Goal: Task Accomplishment & Management: Manage account settings

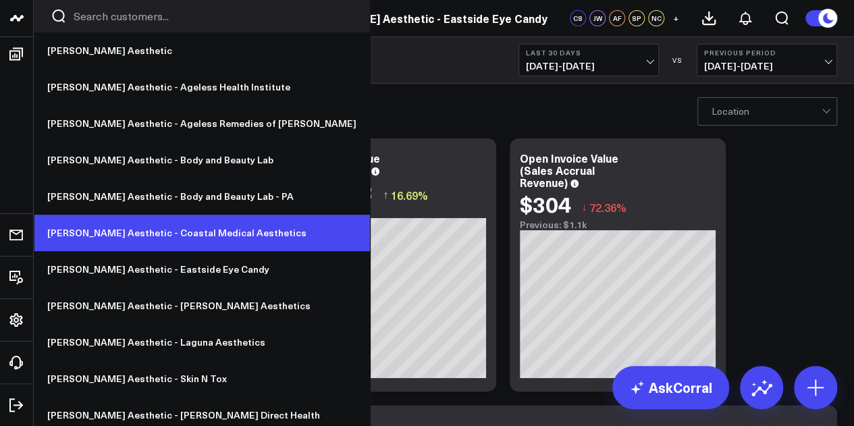
click at [159, 237] on link "[PERSON_NAME] Aesthetic - Coastal Medical Aesthetics" at bounding box center [202, 233] width 336 height 36
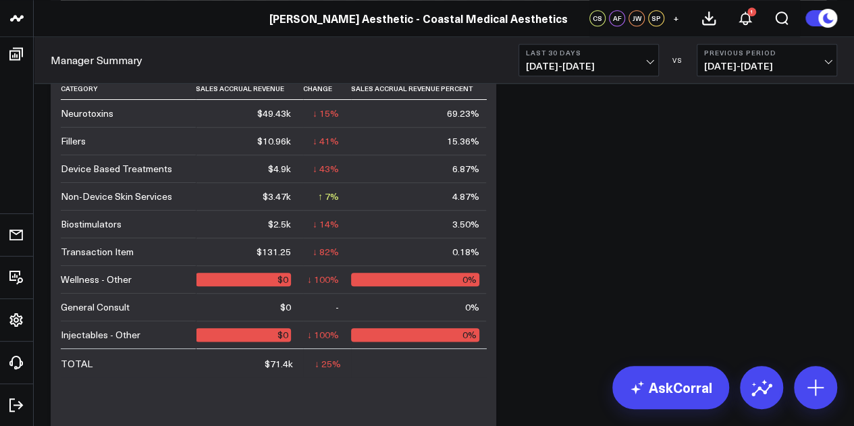
scroll to position [598, 0]
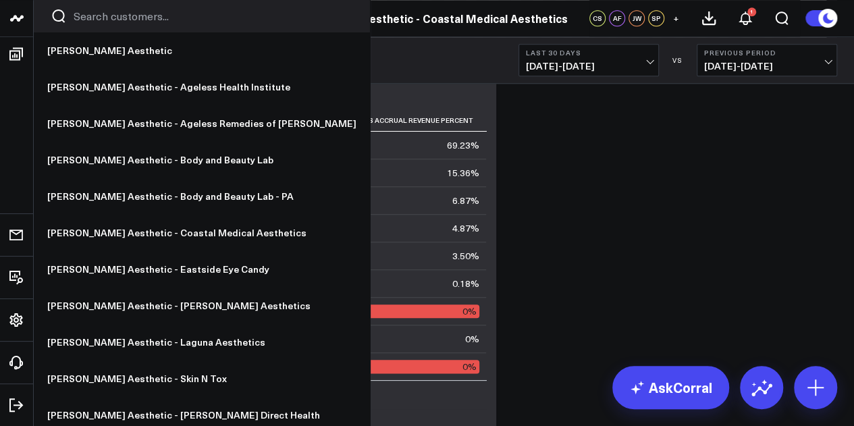
click at [20, 16] on icon at bounding box center [19, 18] width 7 height 6
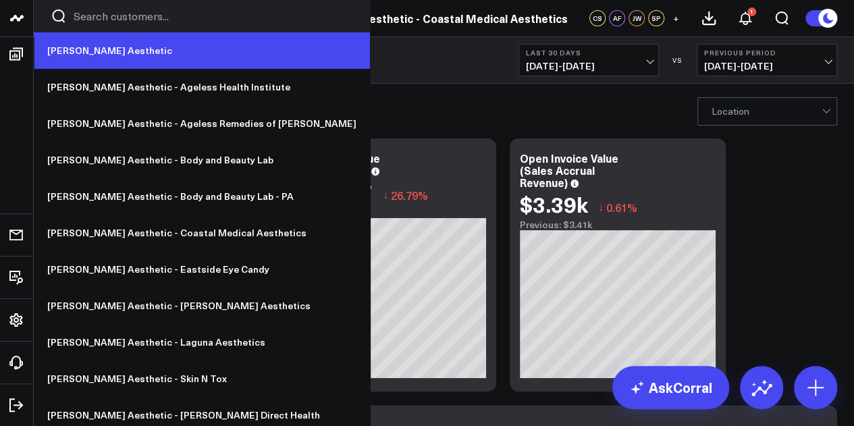
click at [68, 43] on link "[PERSON_NAME] Aesthetic" at bounding box center [202, 50] width 336 height 36
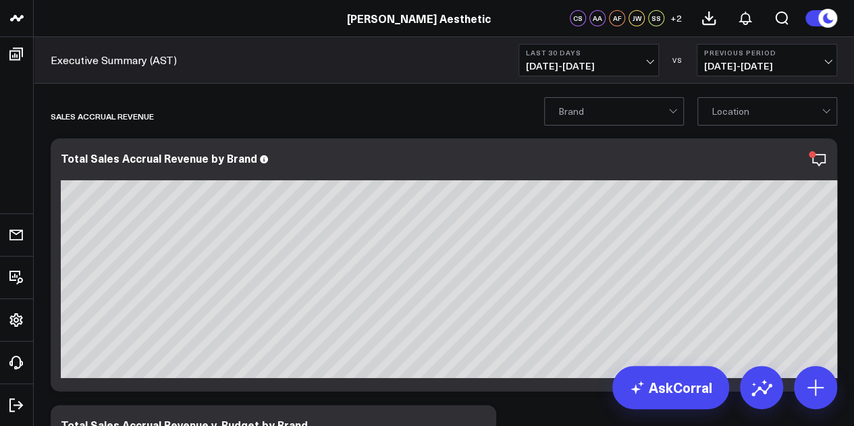
click at [585, 70] on span "08/03/25 - 09/01/25" at bounding box center [589, 66] width 126 height 11
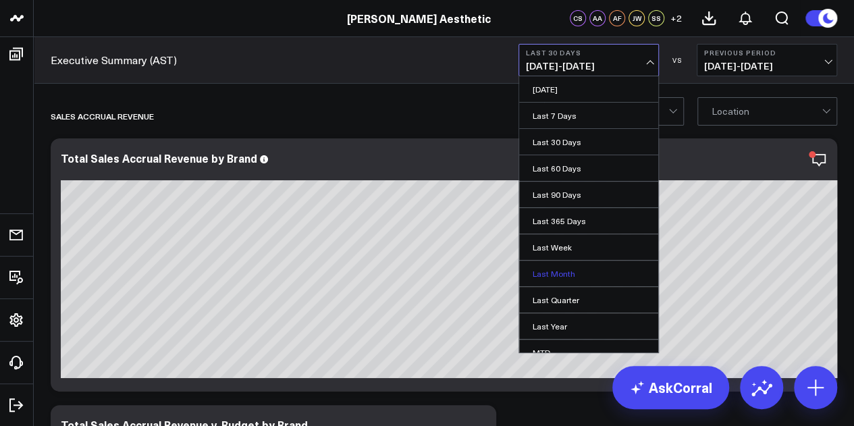
scroll to position [88, 0]
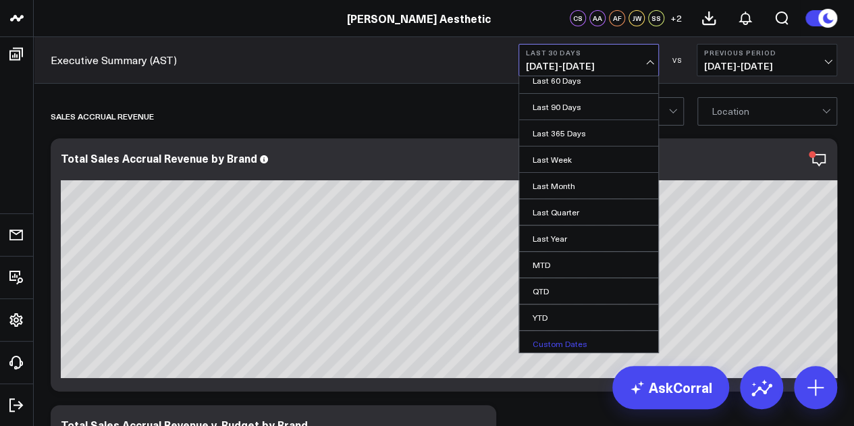
click at [569, 347] on link "Custom Dates" at bounding box center [588, 344] width 139 height 26
select select "8"
select select "2025"
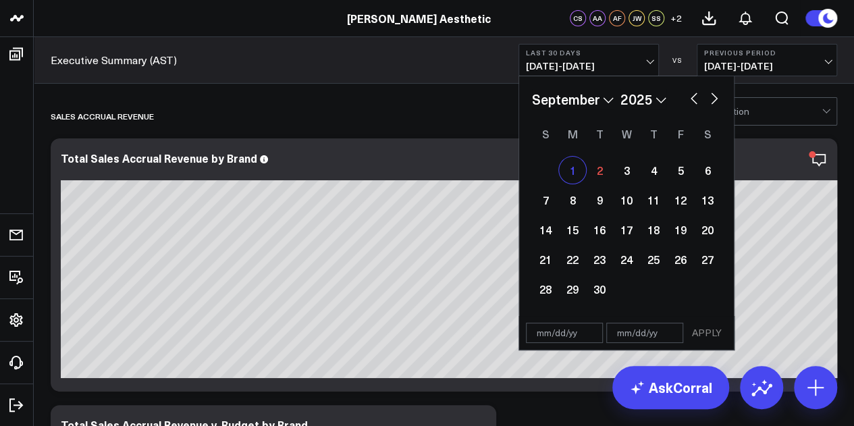
click at [570, 171] on div "1" at bounding box center [572, 170] width 27 height 27
type input "[DATE]"
select select "8"
select select "2025"
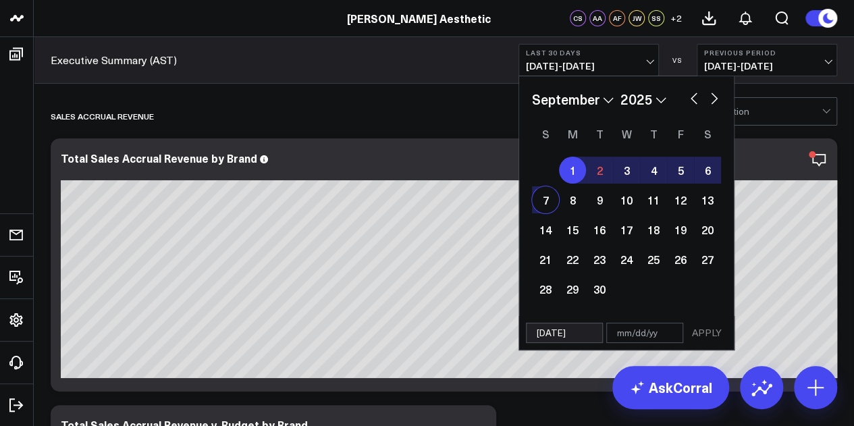
click at [542, 197] on div "7" at bounding box center [545, 199] width 27 height 27
type input "09/07/25"
select select "8"
select select "2025"
click at [705, 335] on button "APPLY" at bounding box center [707, 333] width 41 height 20
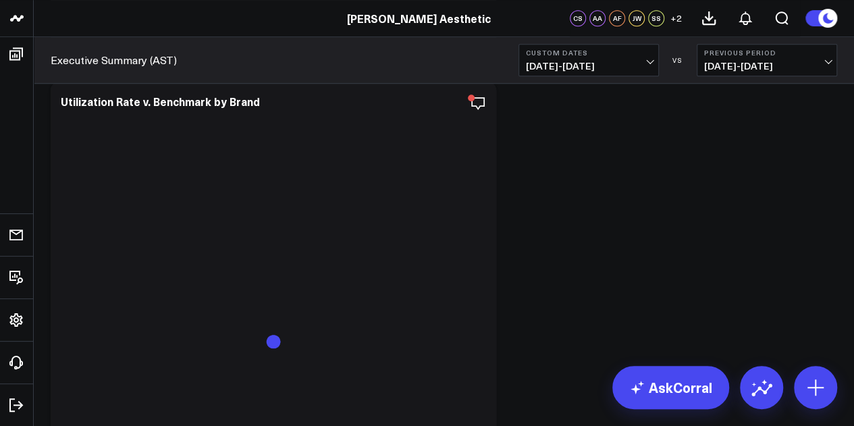
scroll to position [3032, 0]
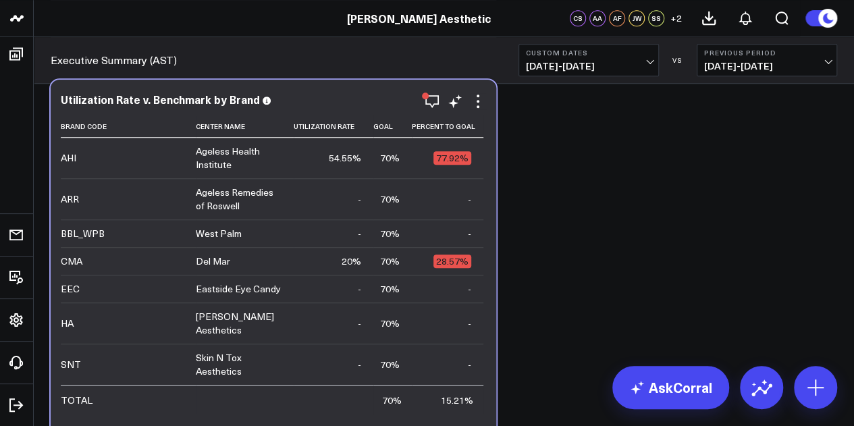
click at [195, 263] on td "CMA" at bounding box center [128, 261] width 135 height 28
click at [84, 261] on td "CMA" at bounding box center [128, 261] width 135 height 28
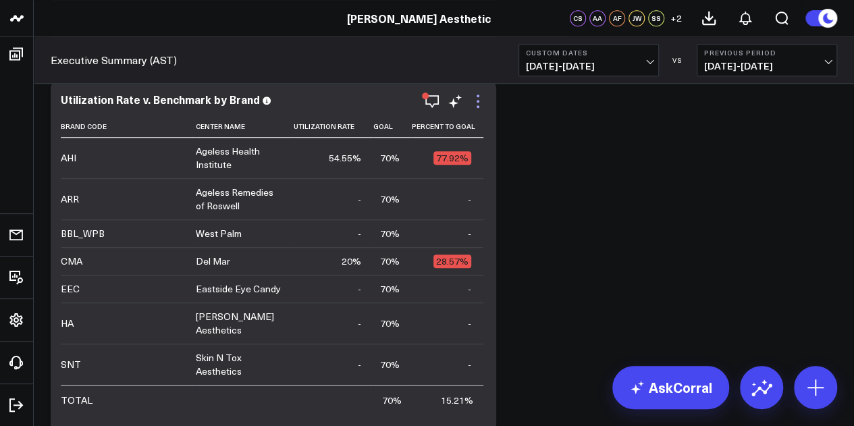
click at [484, 97] on icon at bounding box center [478, 101] width 16 height 16
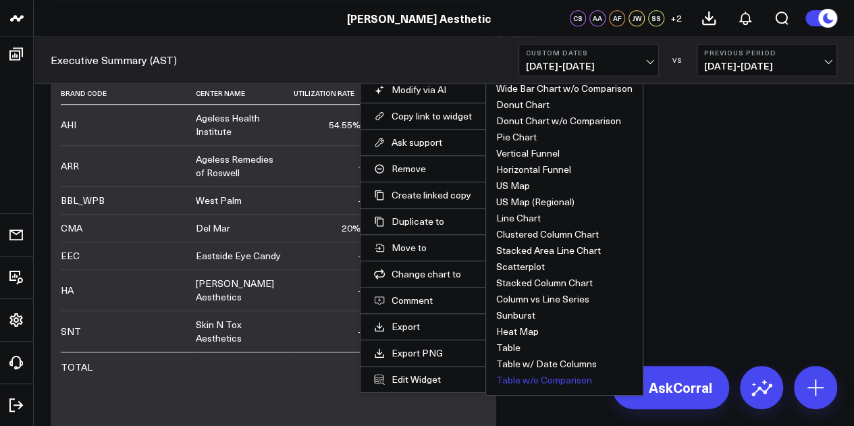
scroll to position [3065, 0]
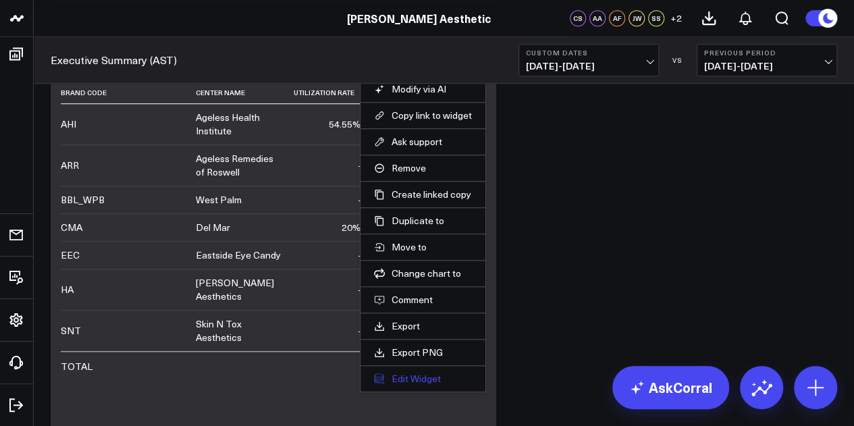
click at [419, 381] on button "Edit Widget" at bounding box center [423, 379] width 98 height 12
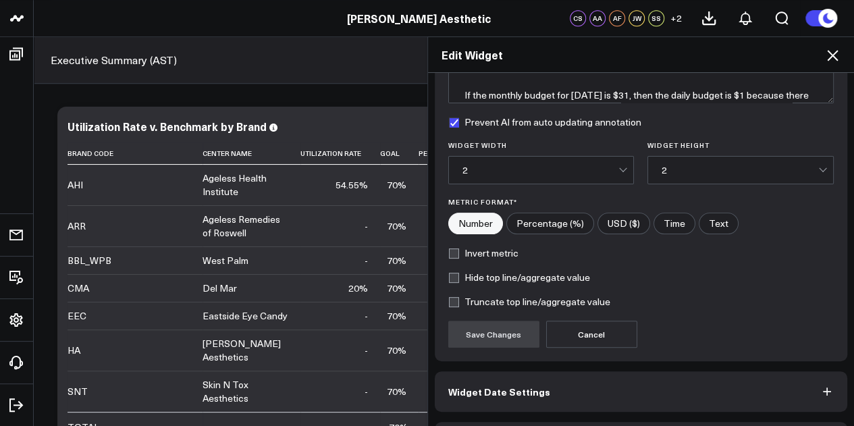
scroll to position [174, 0]
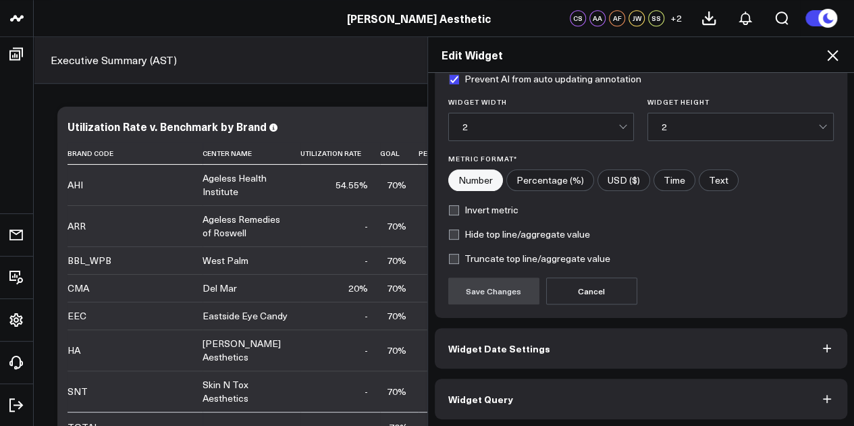
click at [555, 344] on button "Widget Date Settings" at bounding box center [641, 348] width 413 height 41
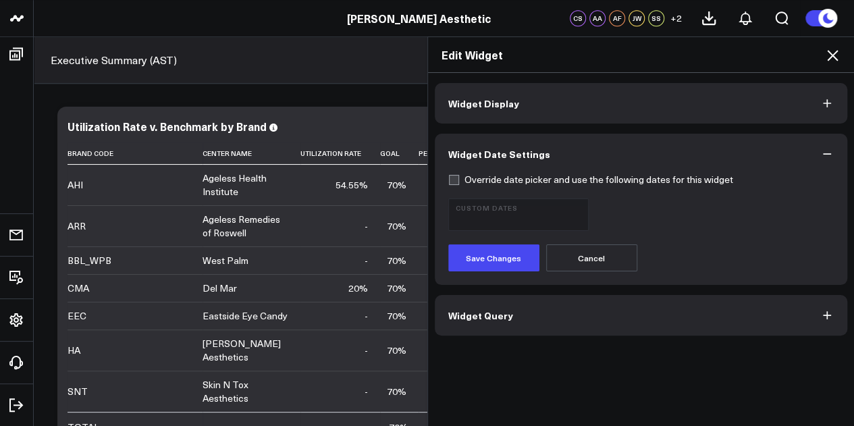
scroll to position [3134, 0]
click at [553, 318] on button "Widget Query" at bounding box center [641, 315] width 413 height 41
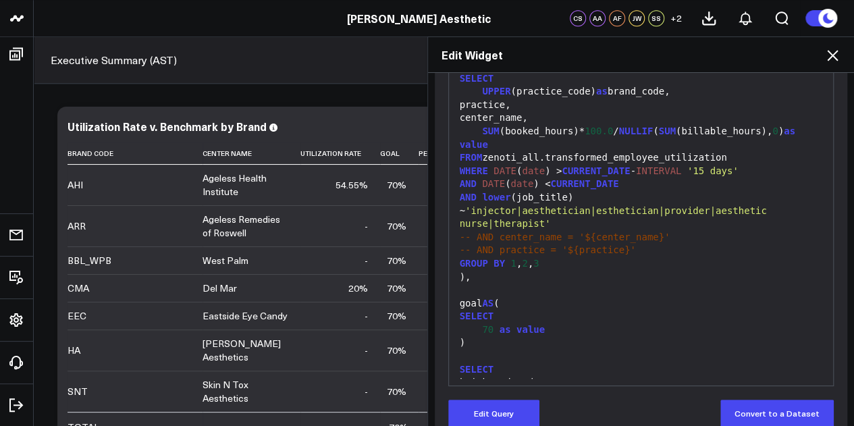
scroll to position [0, 0]
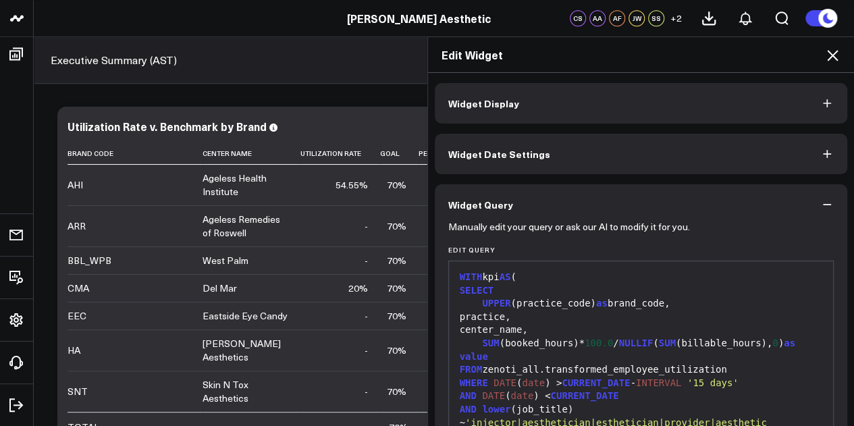
click at [833, 55] on icon at bounding box center [832, 55] width 11 height 11
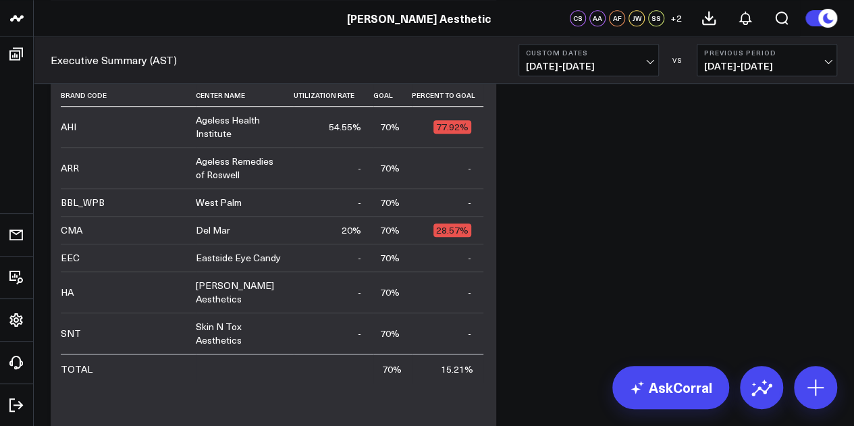
scroll to position [3062, 0]
click at [774, 64] on span "08/25/25 - 08/31/25" at bounding box center [768, 66] width 126 height 11
click at [769, 121] on link "MoM" at bounding box center [767, 116] width 139 height 26
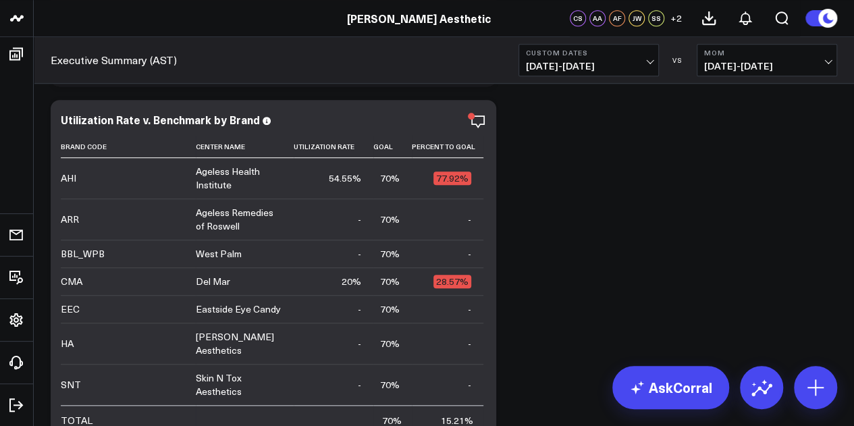
scroll to position [3011, 0]
